Goal: Information Seeking & Learning: Learn about a topic

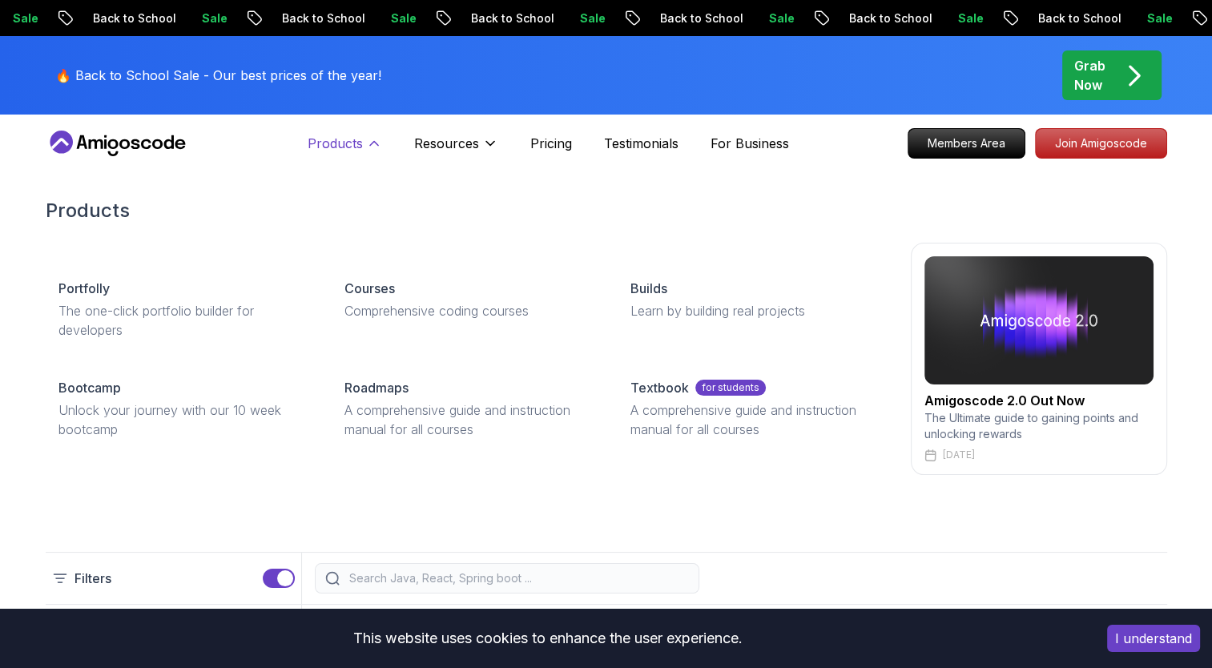
click at [366, 142] on icon at bounding box center [374, 143] width 16 height 16
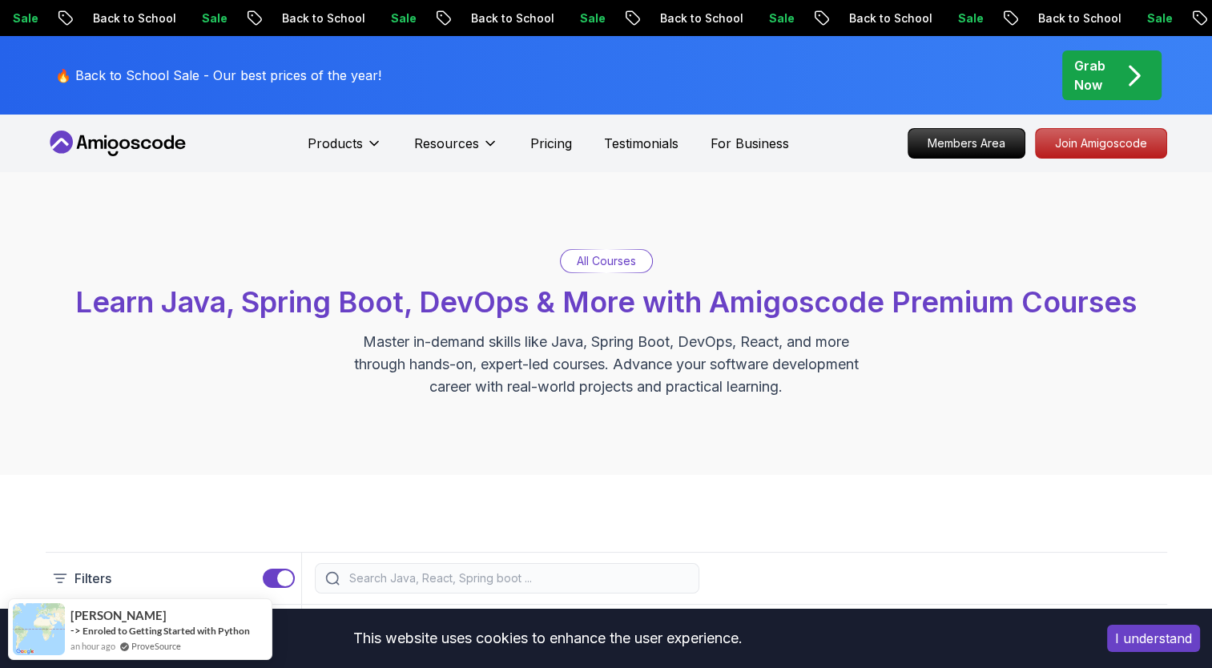
click at [597, 253] on p "All Courses" at bounding box center [606, 261] width 59 height 16
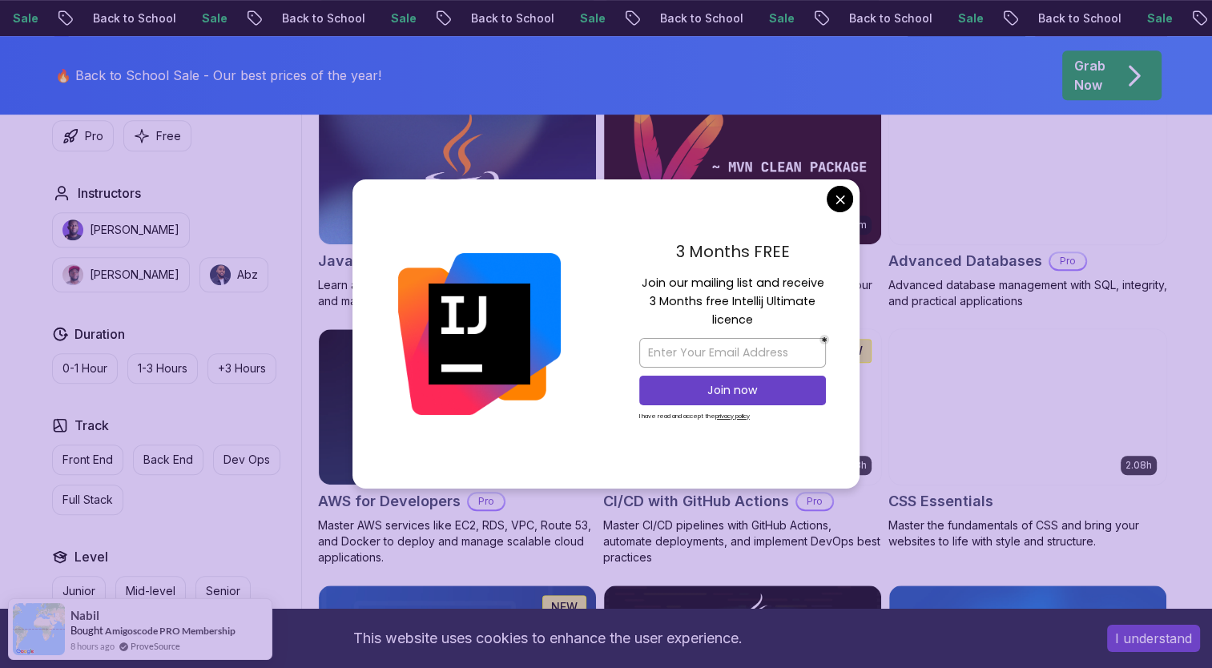
scroll to position [1057, 0]
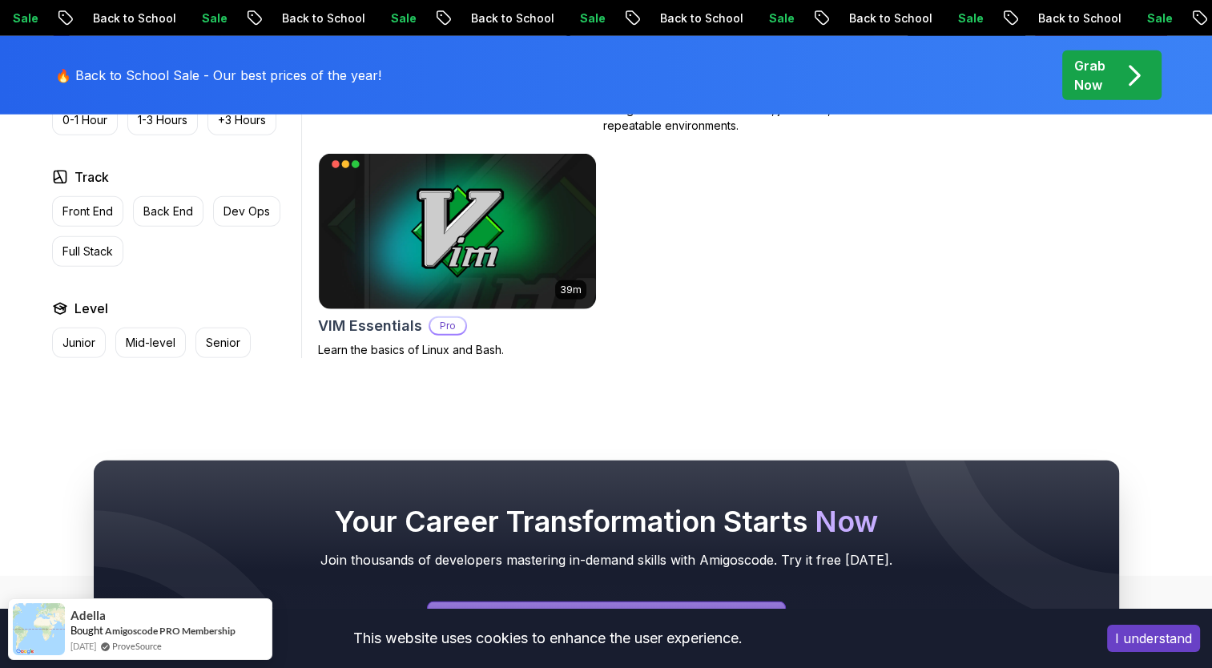
scroll to position [4582, 0]
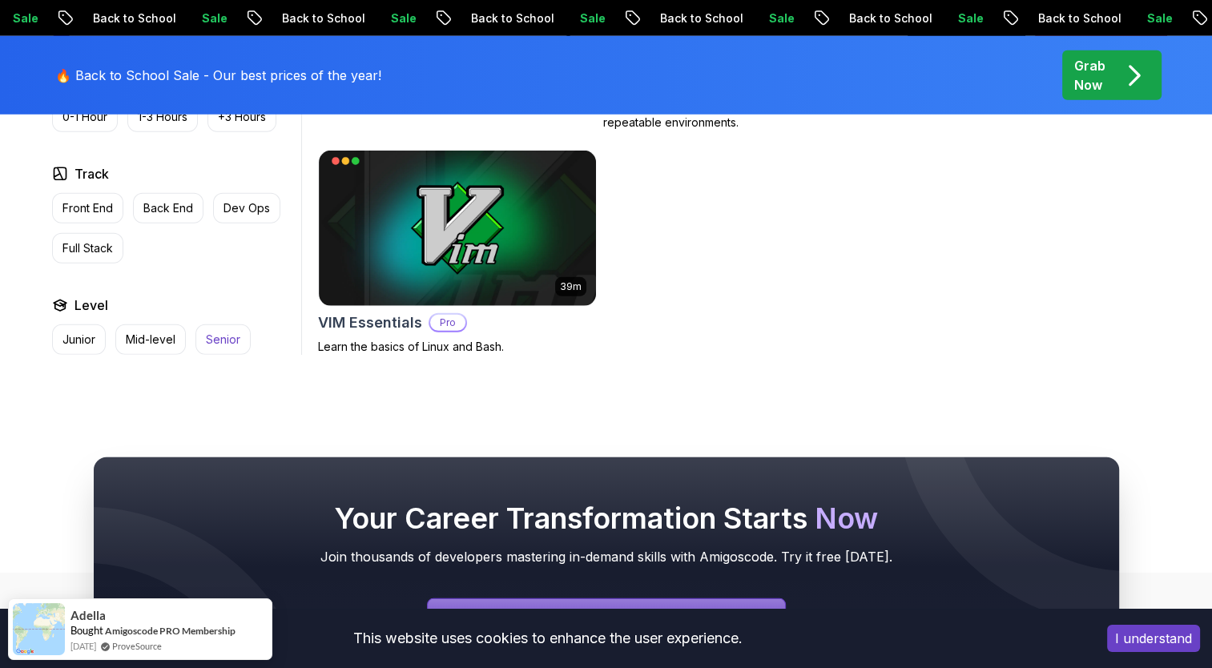
click at [219, 332] on p "Senior" at bounding box center [223, 340] width 34 height 16
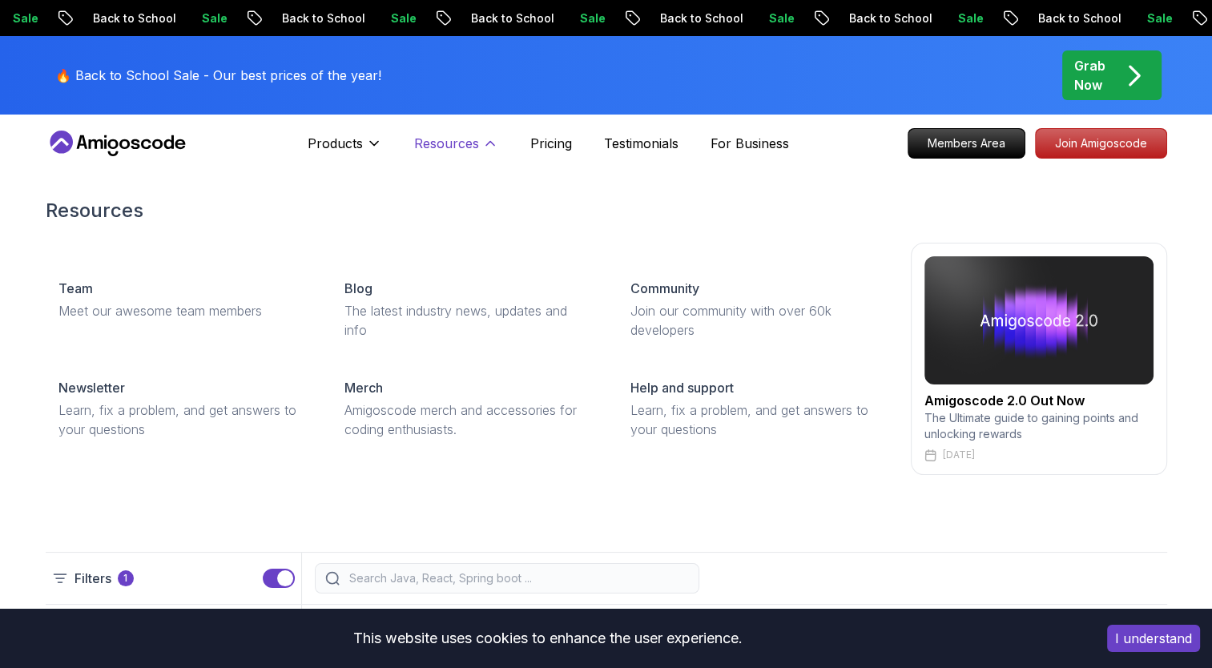
click at [463, 145] on p "Resources" at bounding box center [446, 143] width 65 height 19
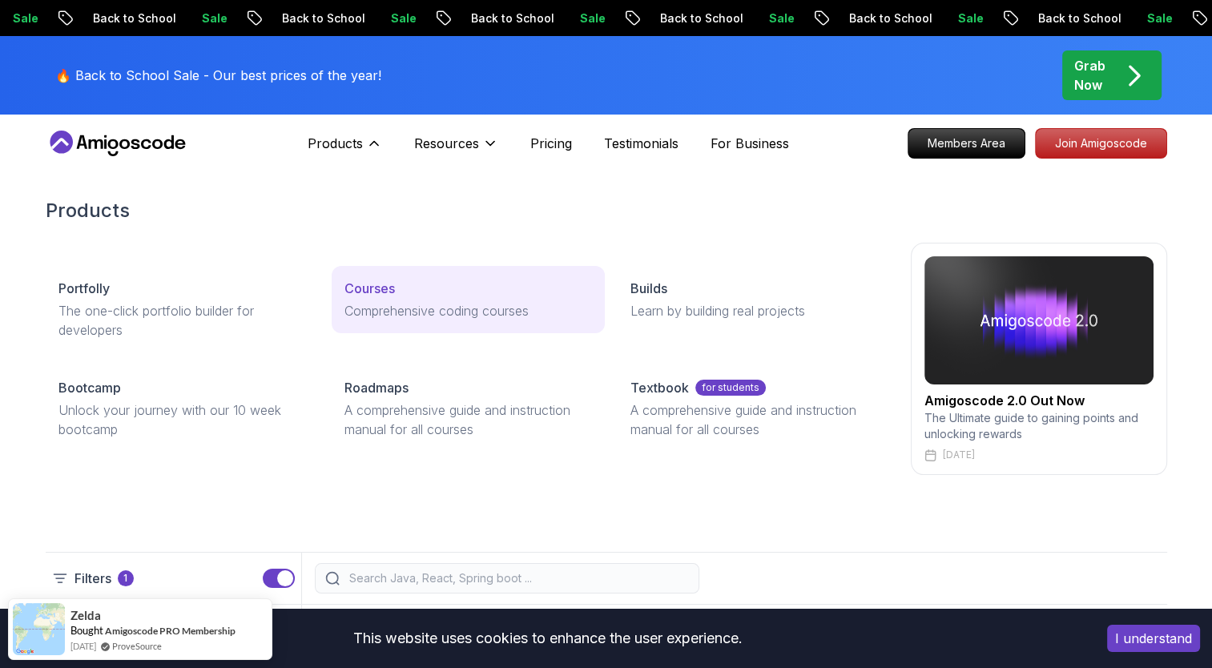
click at [374, 293] on p "Courses" at bounding box center [369, 288] width 50 height 19
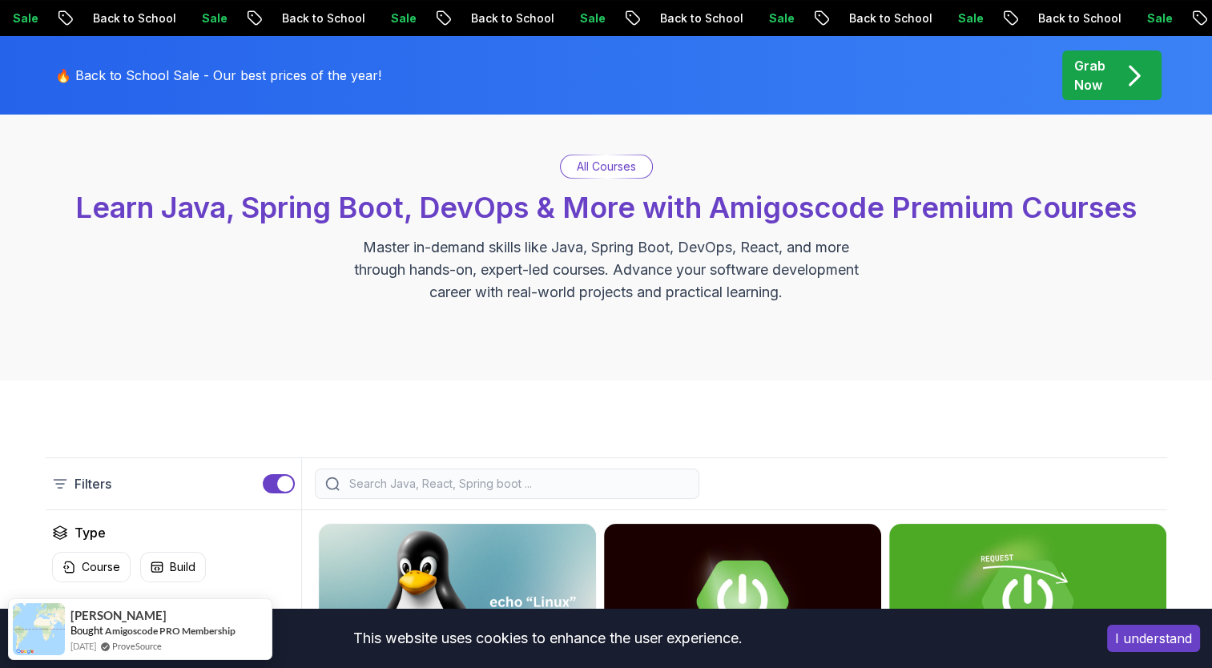
scroll to position [384, 0]
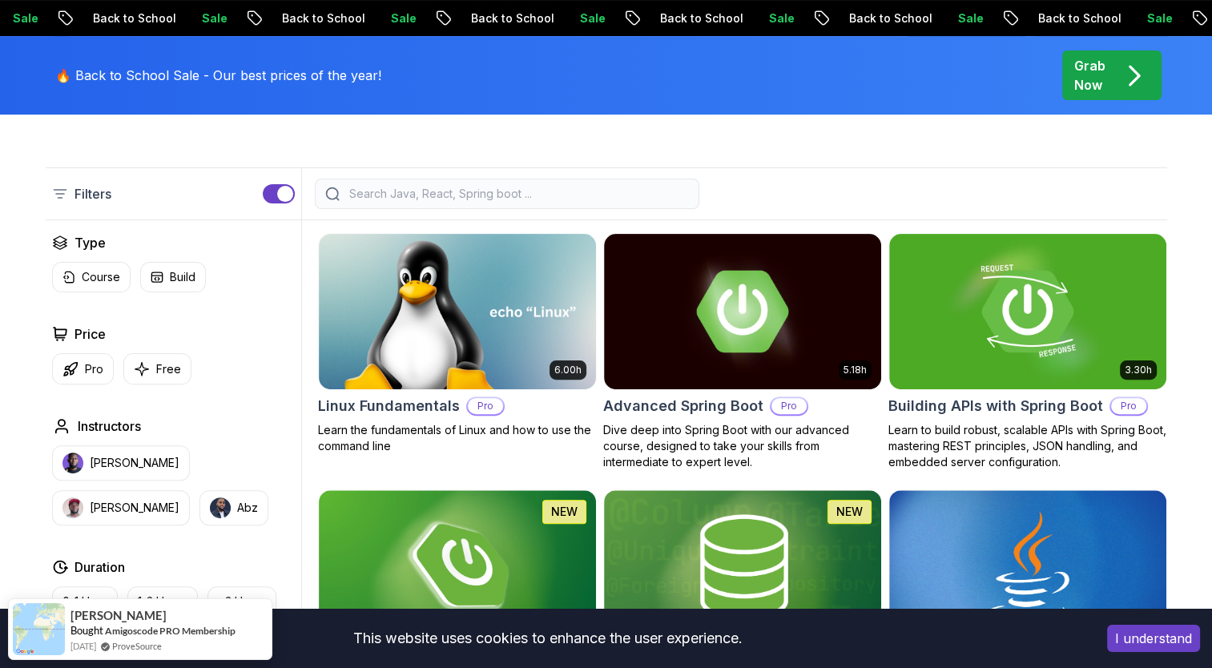
click at [423, 182] on div at bounding box center [507, 194] width 384 height 30
click at [385, 196] on input "search" at bounding box center [517, 194] width 343 height 16
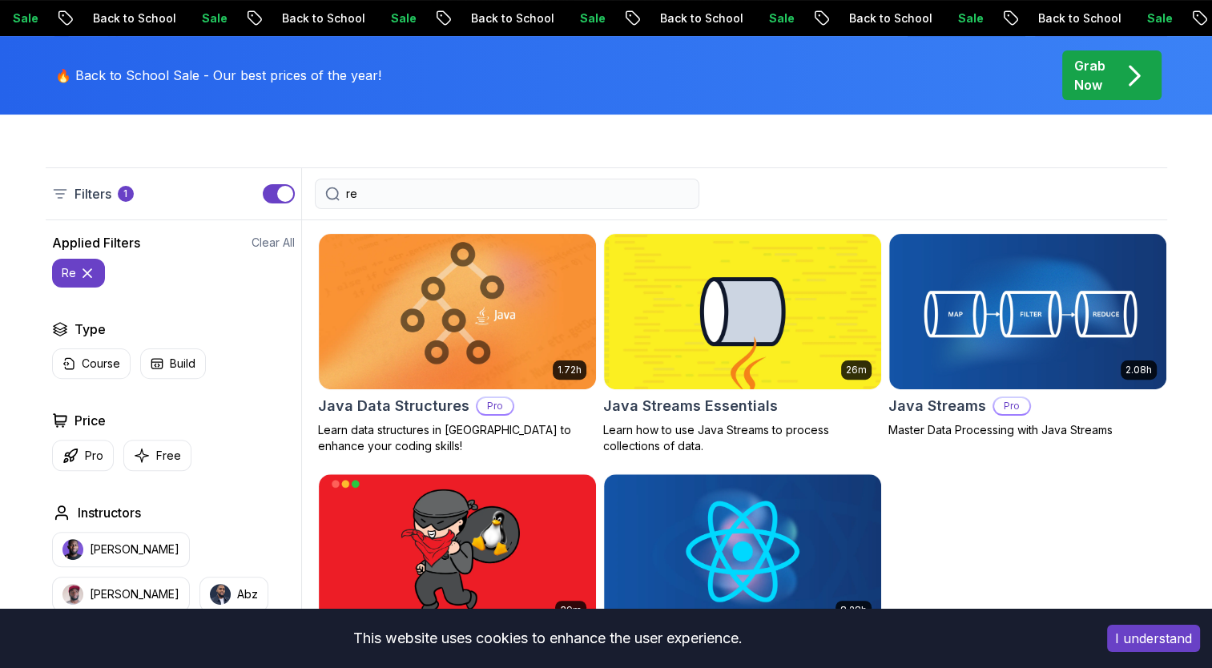
type input "r"
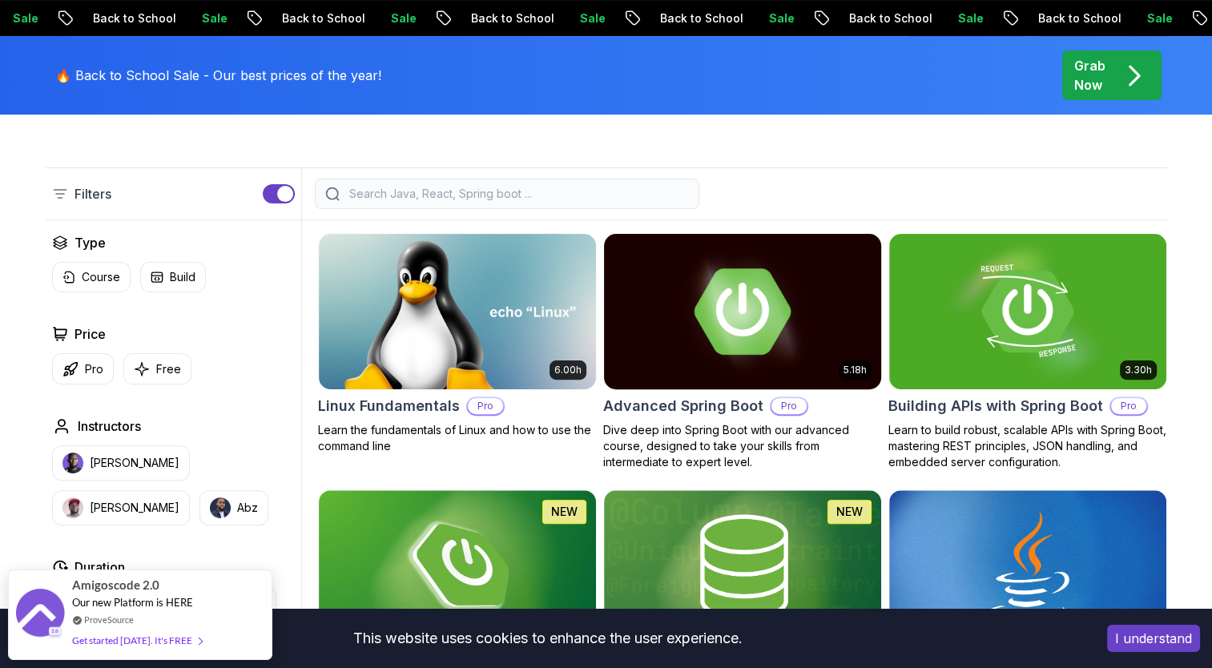
click at [698, 439] on p "Dive deep into Spring Boot with our advanced course, designed to take your skil…" at bounding box center [742, 446] width 279 height 48
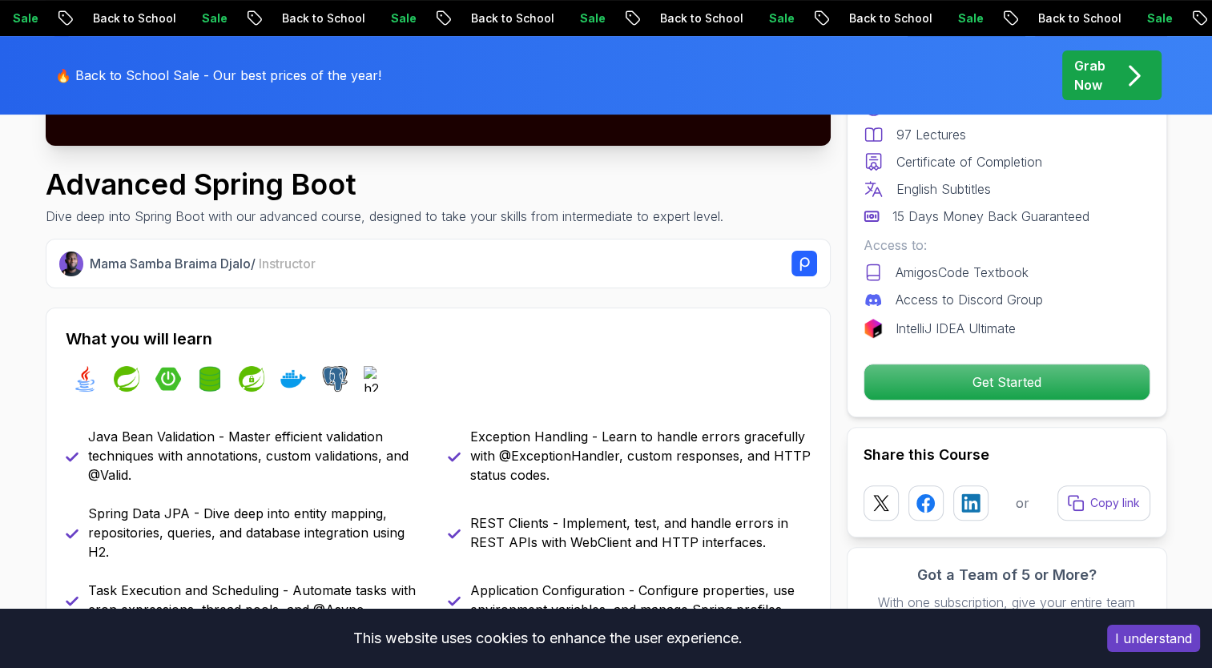
scroll to position [352, 0]
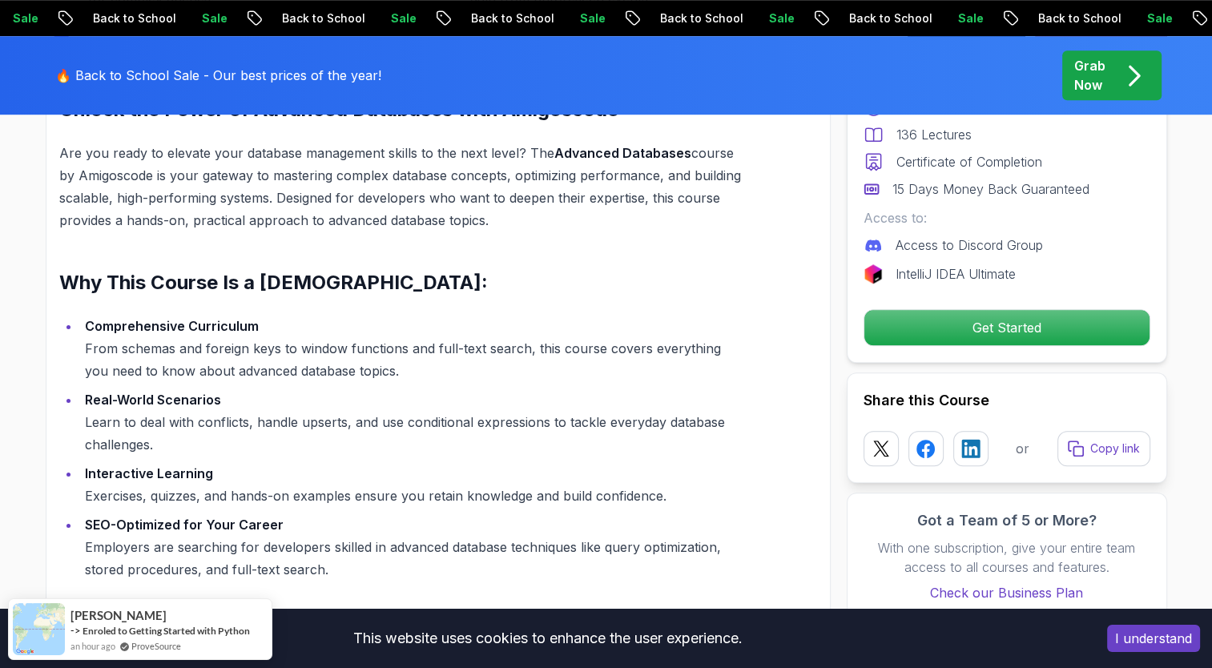
scroll to position [1218, 0]
